Goal: Download file/media

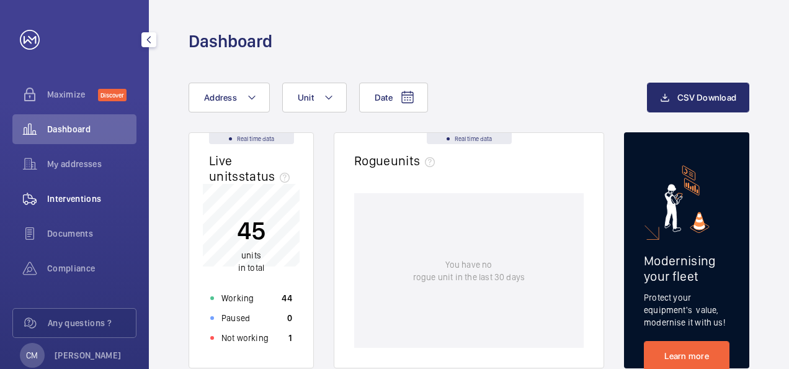
click at [74, 196] on span "Interventions" at bounding box center [91, 198] width 89 height 12
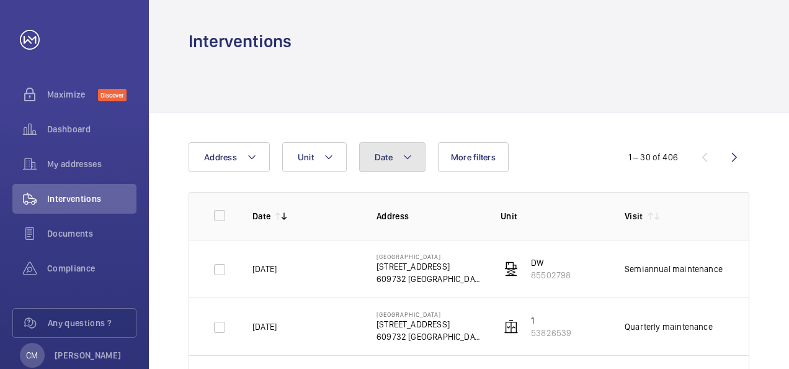
click at [410, 155] on mat-icon at bounding box center [408, 157] width 10 height 15
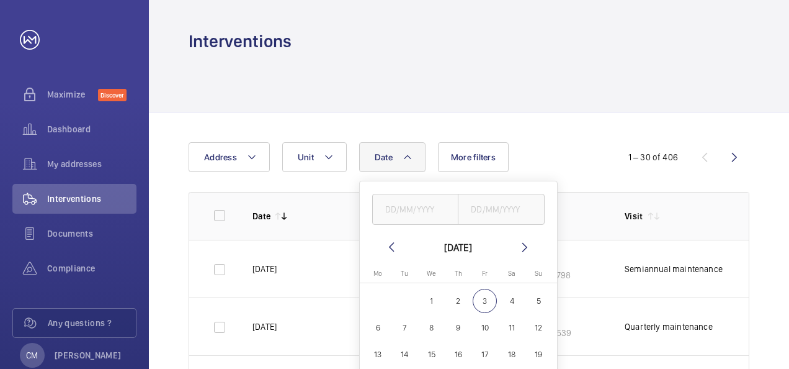
click at [388, 244] on mat-icon at bounding box center [391, 247] width 15 height 15
click at [380, 298] on span "1" at bounding box center [378, 301] width 24 height 24
type input "[DATE]"
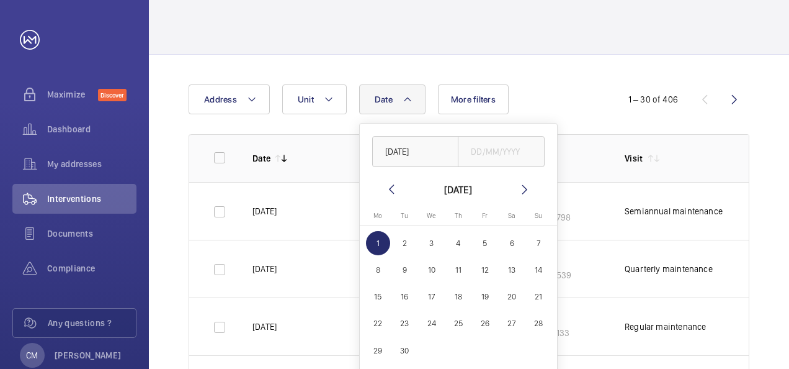
scroll to position [124, 0]
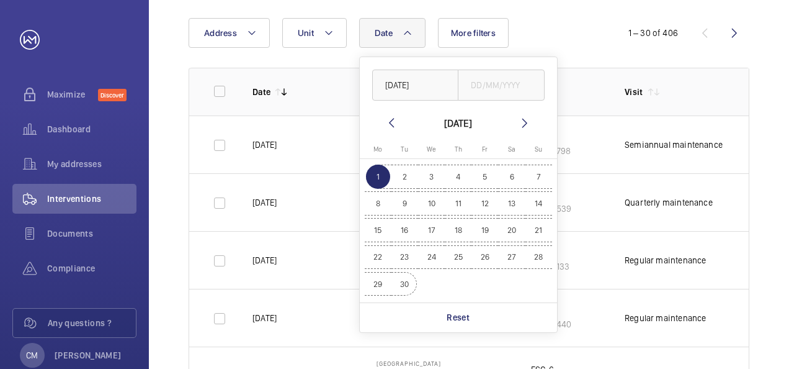
click at [403, 283] on span "30" at bounding box center [405, 284] width 24 height 24
type input "[DATE]"
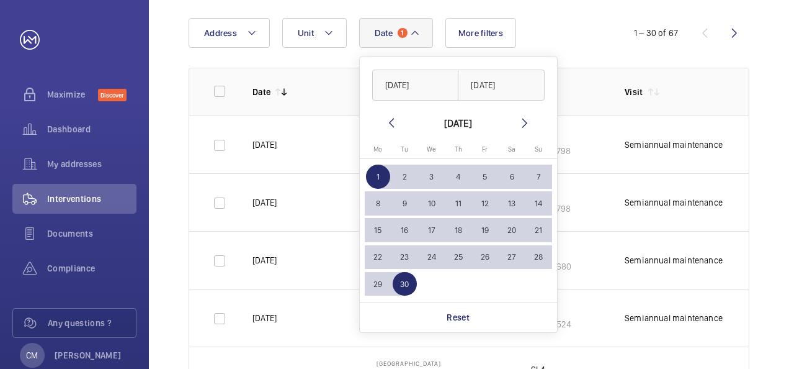
click at [320, 81] on th "Date" at bounding box center [295, 92] width 124 height 48
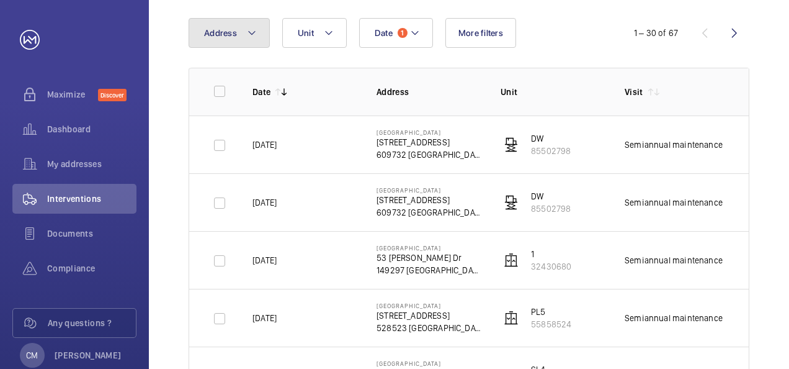
click at [259, 38] on button "Address" at bounding box center [229, 33] width 81 height 30
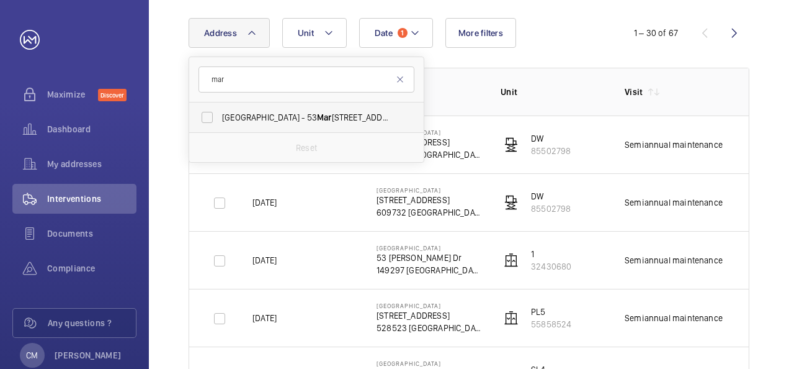
type input "mar"
drag, startPoint x: 285, startPoint y: 115, endPoint x: 290, endPoint y: 119, distance: 6.4
click at [289, 117] on span "[GEOGRAPHIC_DATA] - [STREET_ADDRESS]" at bounding box center [307, 117] width 171 height 12
drag, startPoint x: 290, startPoint y: 119, endPoint x: 206, endPoint y: 107, distance: 85.1
click at [206, 107] on input "[GEOGRAPHIC_DATA] - [STREET_ADDRESS]" at bounding box center [207, 117] width 25 height 25
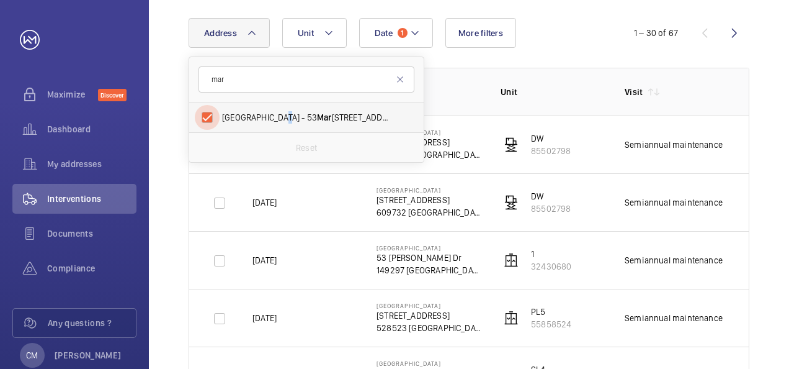
checkbox input "true"
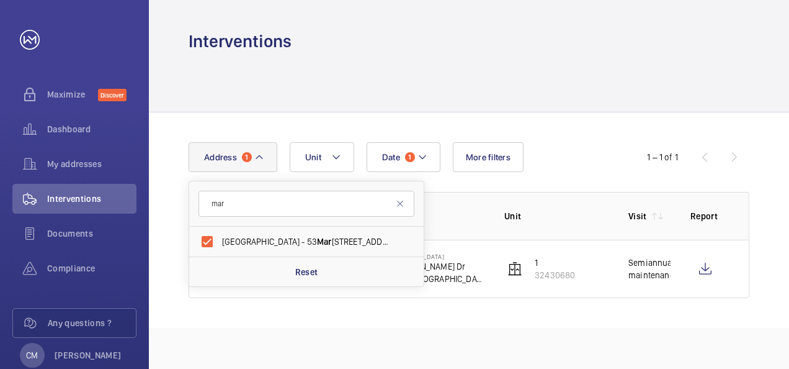
click at [525, 231] on th "Unit" at bounding box center [547, 216] width 124 height 48
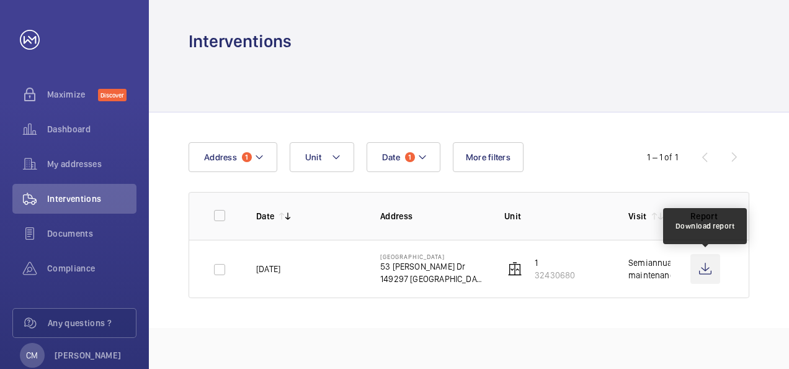
click at [699, 269] on wm-front-icon-button at bounding box center [706, 269] width 30 height 30
